Goal: Book appointment/travel/reservation

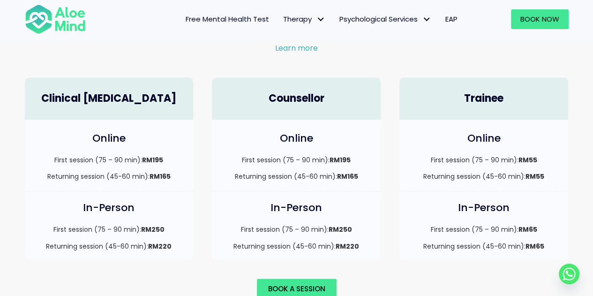
scroll to position [703, 0]
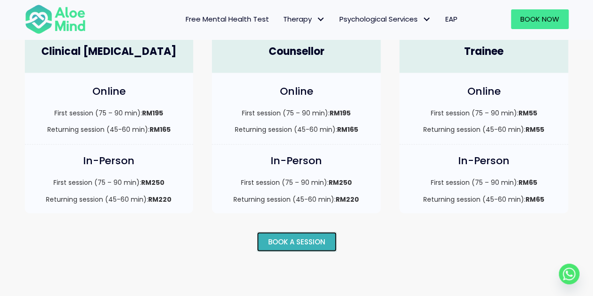
click at [279, 236] on span "Book a session" at bounding box center [296, 241] width 57 height 10
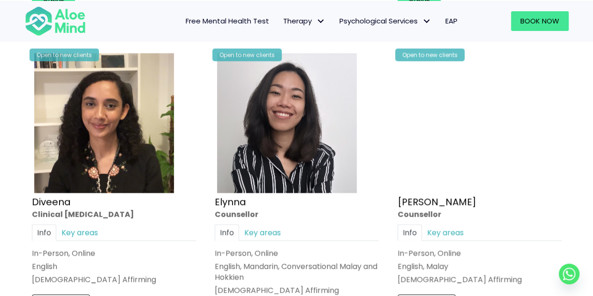
scroll to position [938, 0]
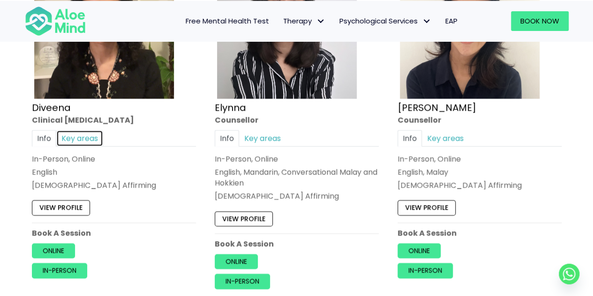
click at [80, 138] on link "Key areas" at bounding box center [79, 138] width 47 height 16
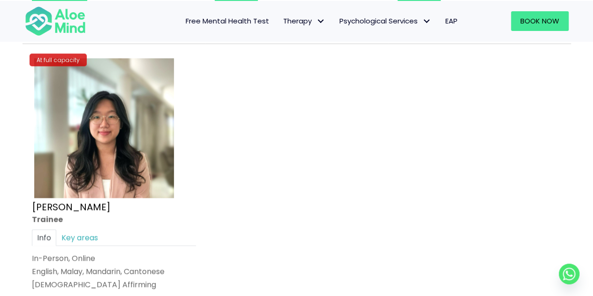
scroll to position [3985, 0]
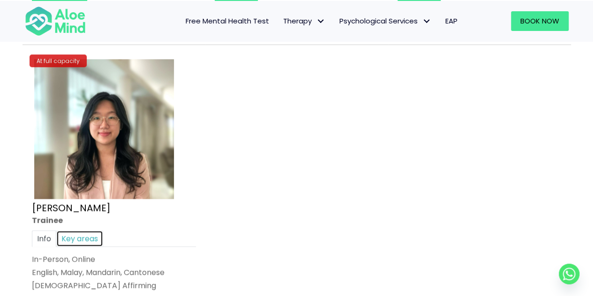
click at [73, 230] on link "Key areas" at bounding box center [79, 238] width 47 height 16
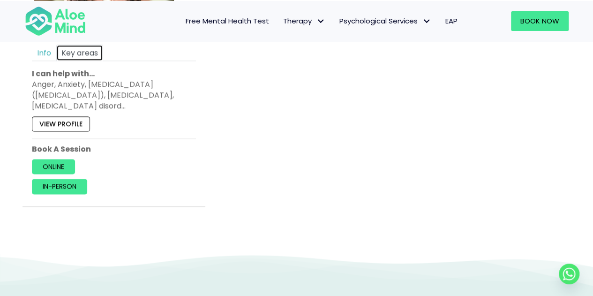
scroll to position [4173, 0]
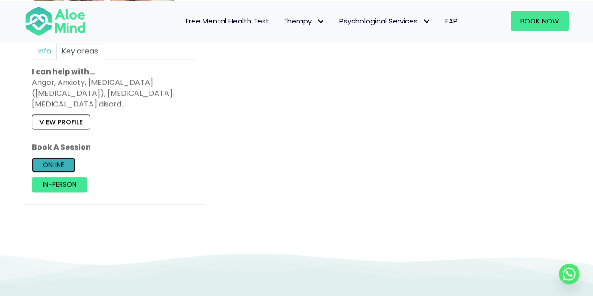
click at [73, 157] on link "Online" at bounding box center [53, 164] width 43 height 15
